Goal: Task Accomplishment & Management: Manage account settings

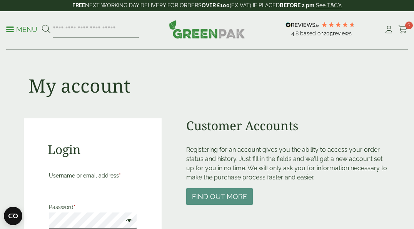
type input "**********"
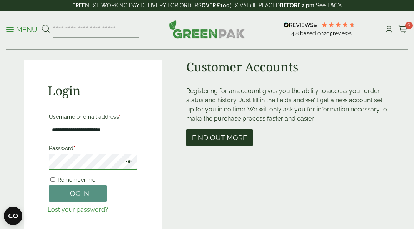
scroll to position [65, 0]
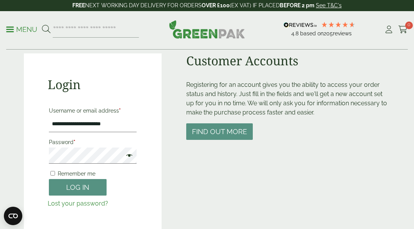
click at [129, 152] on span at bounding box center [127, 156] width 10 height 9
click at [72, 185] on button "Log in" at bounding box center [78, 187] width 58 height 17
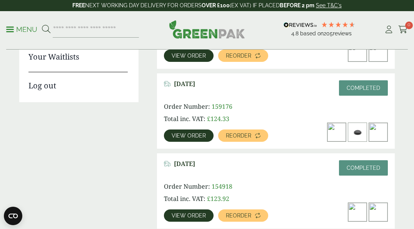
scroll to position [175, 0]
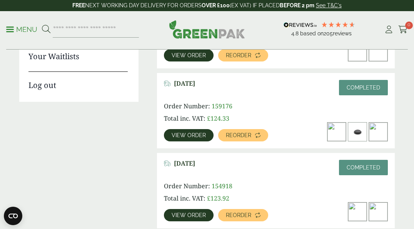
click at [192, 138] on span "View order" at bounding box center [189, 135] width 34 height 5
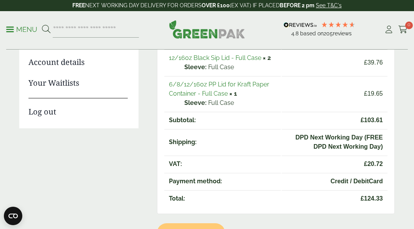
scroll to position [168, 0]
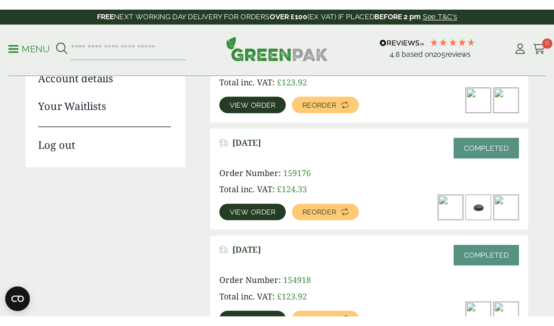
scroll to position [160, 0]
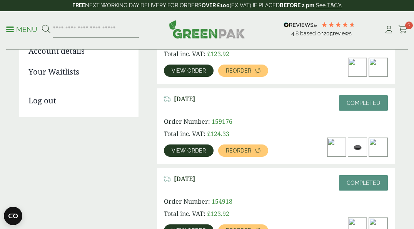
click at [195, 98] on span "[DATE]" at bounding box center [184, 98] width 21 height 7
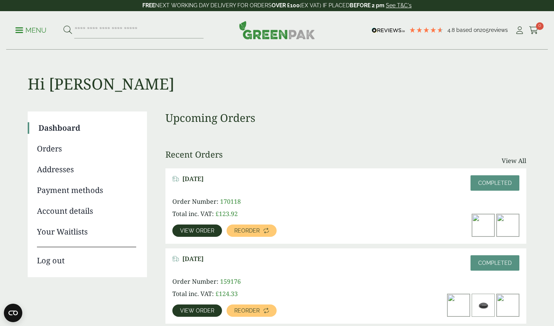
scroll to position [0, 0]
click at [413, 31] on div "4.8 Based on 205 reviews" at bounding box center [441, 31] width 145 height 12
click at [413, 31] on icon at bounding box center [520, 31] width 10 height 8
click at [46, 147] on link "Orders" at bounding box center [86, 149] width 99 height 12
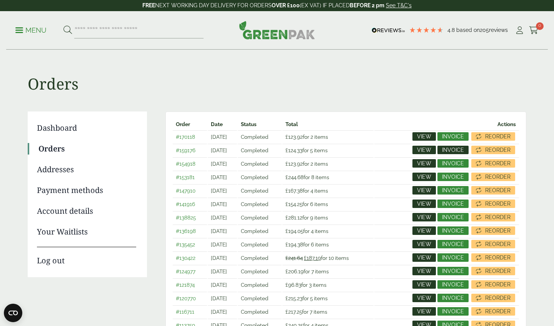
click at [453, 150] on span "Invoice" at bounding box center [453, 149] width 22 height 5
